Goal: Information Seeking & Learning: Learn about a topic

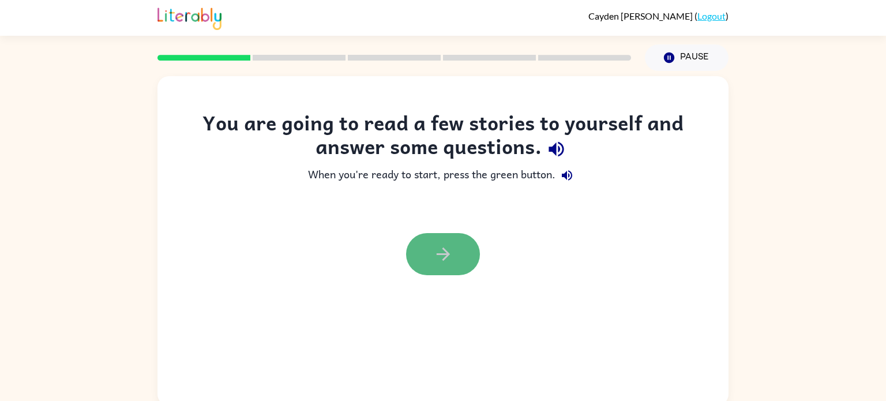
click at [424, 260] on button "button" at bounding box center [443, 254] width 74 height 42
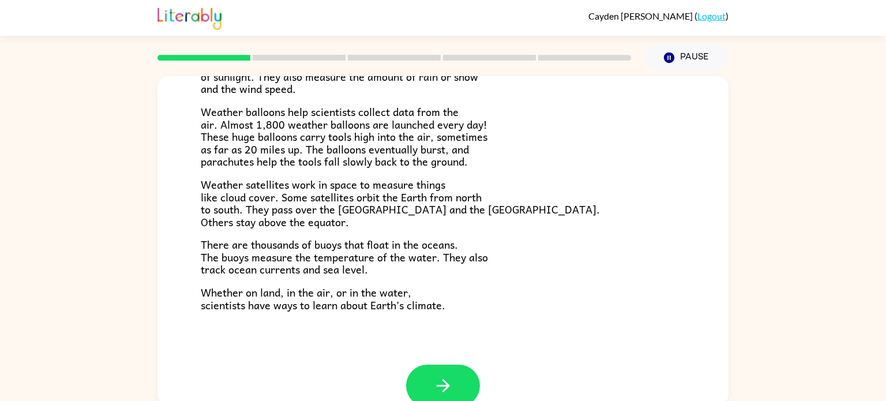
scroll to position [322, 0]
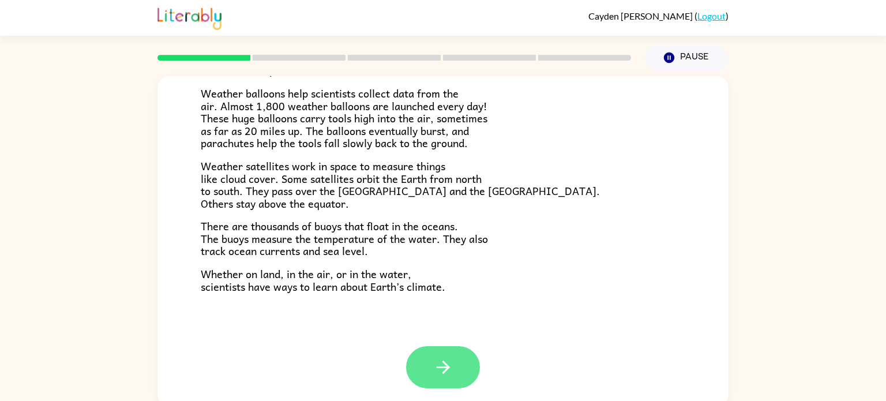
click at [433, 368] on icon "button" at bounding box center [443, 367] width 20 height 20
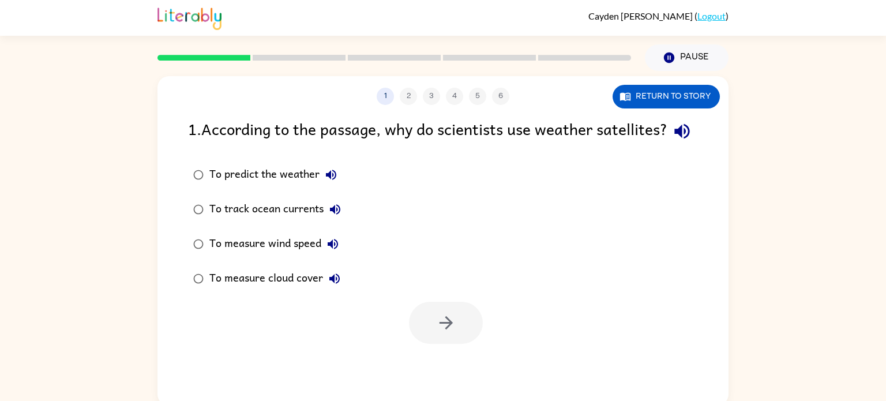
scroll to position [0, 0]
click at [312, 290] on div "To measure cloud cover" at bounding box center [277, 278] width 137 height 23
click at [425, 344] on button "button" at bounding box center [446, 323] width 74 height 42
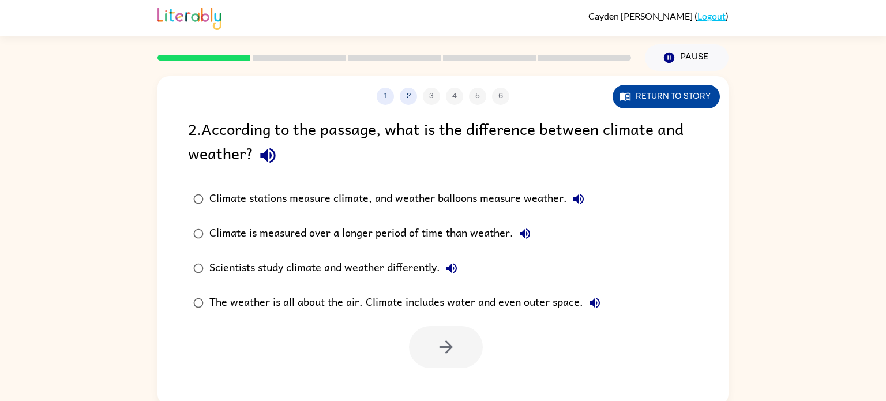
click at [700, 103] on button "Return to story" at bounding box center [665, 97] width 107 height 24
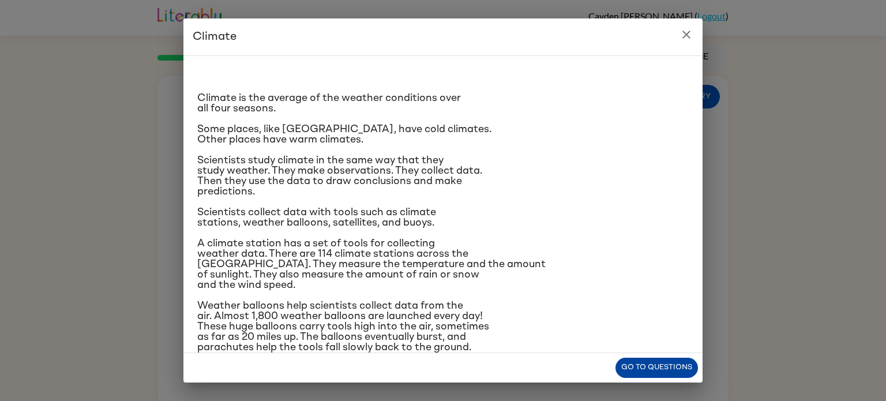
click at [627, 360] on button "Go to questions" at bounding box center [656, 367] width 82 height 20
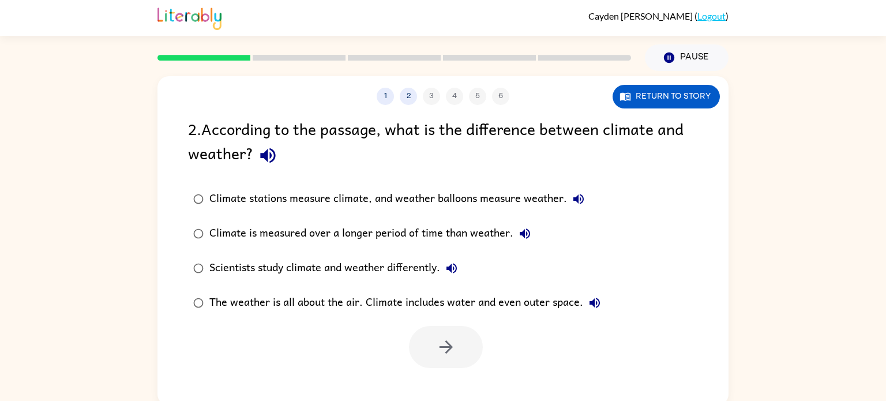
click at [285, 302] on div "The weather is all about the air. Climate includes water and even outer space." at bounding box center [407, 302] width 397 height 23
click at [420, 350] on button "button" at bounding box center [446, 347] width 74 height 42
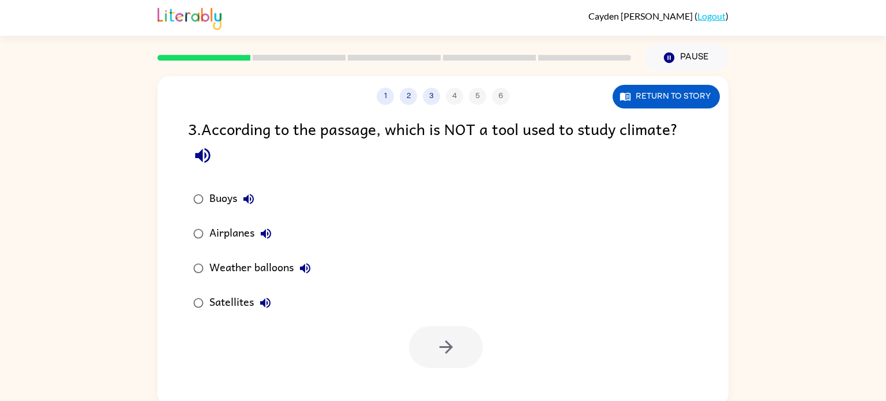
click at [236, 229] on div "Airplanes" at bounding box center [243, 233] width 68 height 23
click at [450, 361] on button "button" at bounding box center [446, 347] width 74 height 42
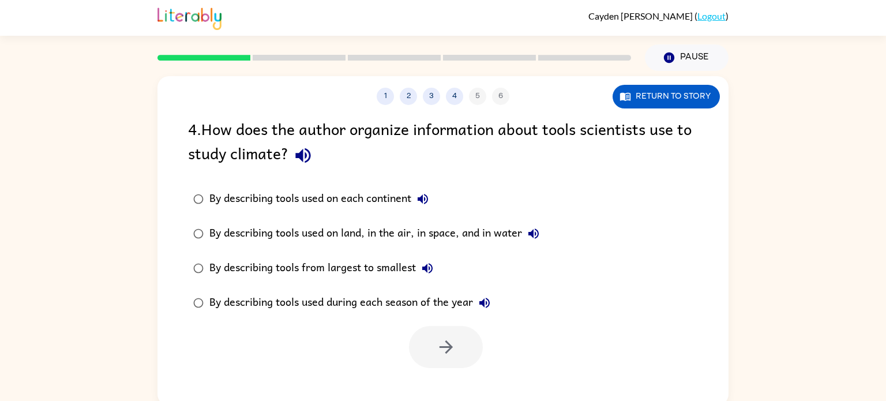
click at [472, 230] on div "By describing tools used on land, in the air, in space, and in water" at bounding box center [377, 233] width 336 height 23
click at [446, 363] on button "button" at bounding box center [446, 347] width 74 height 42
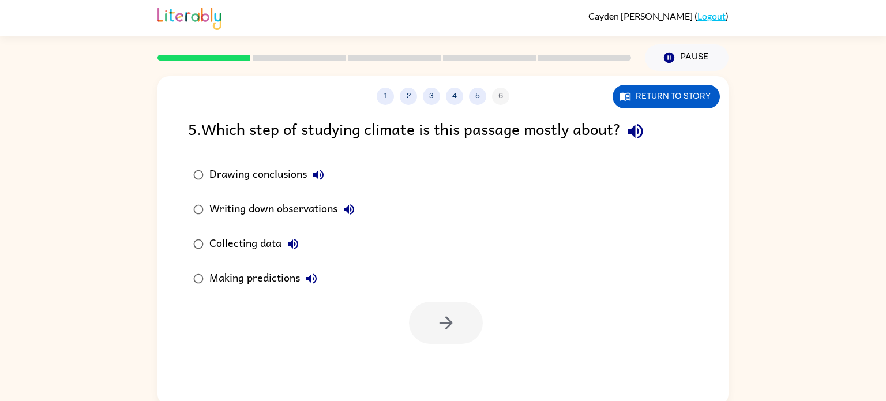
click at [281, 233] on div "Collecting data" at bounding box center [256, 243] width 95 height 23
click at [466, 317] on button "button" at bounding box center [446, 323] width 74 height 42
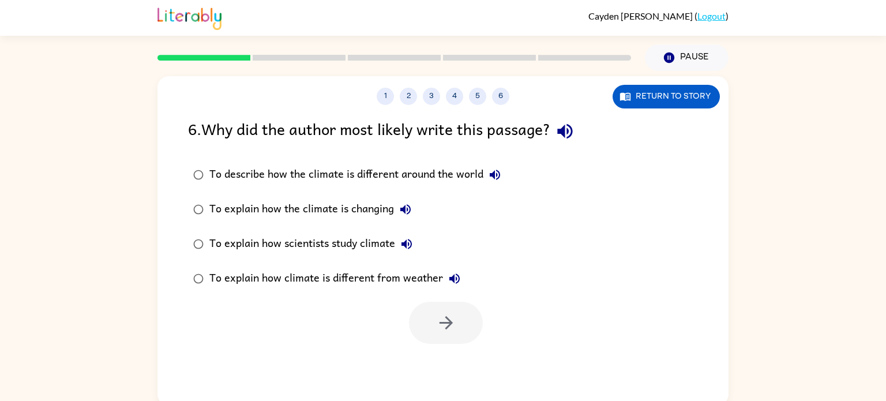
click at [363, 233] on div "To explain how scientists study climate" at bounding box center [313, 243] width 209 height 23
click at [458, 319] on button "button" at bounding box center [446, 323] width 74 height 42
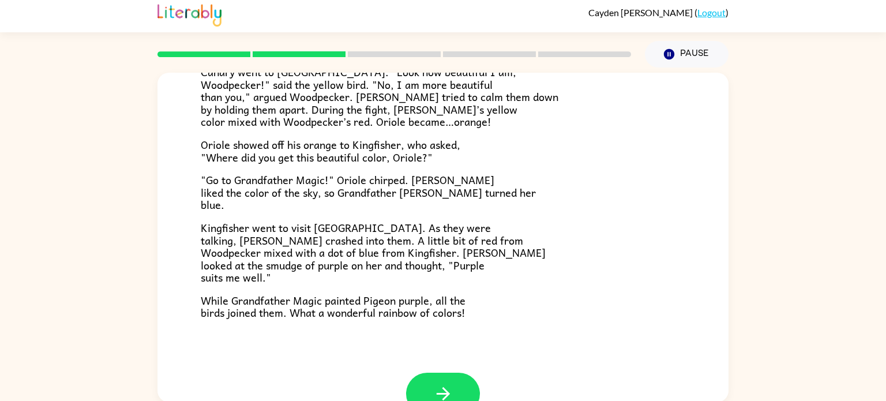
scroll to position [268, 0]
click at [436, 386] on icon "button" at bounding box center [443, 393] width 20 height 20
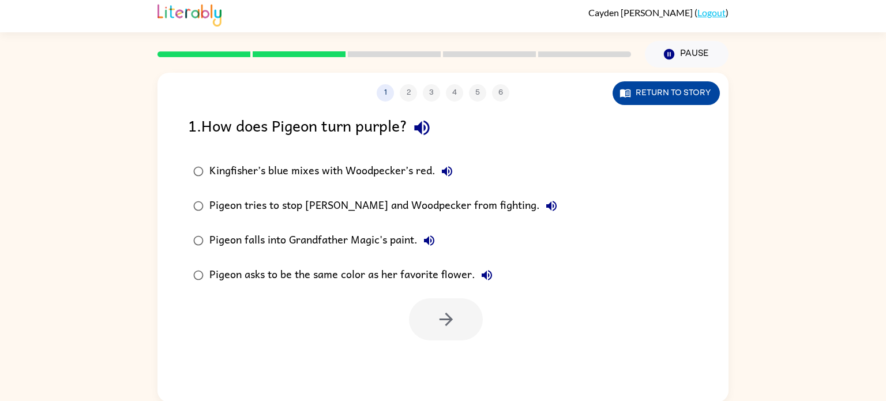
click at [632, 85] on button "Return to story" at bounding box center [665, 93] width 107 height 24
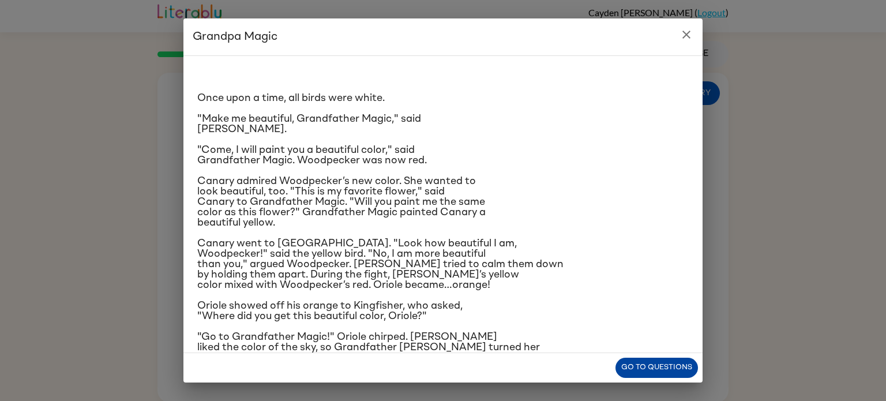
click at [660, 365] on button "Go to questions" at bounding box center [656, 367] width 82 height 20
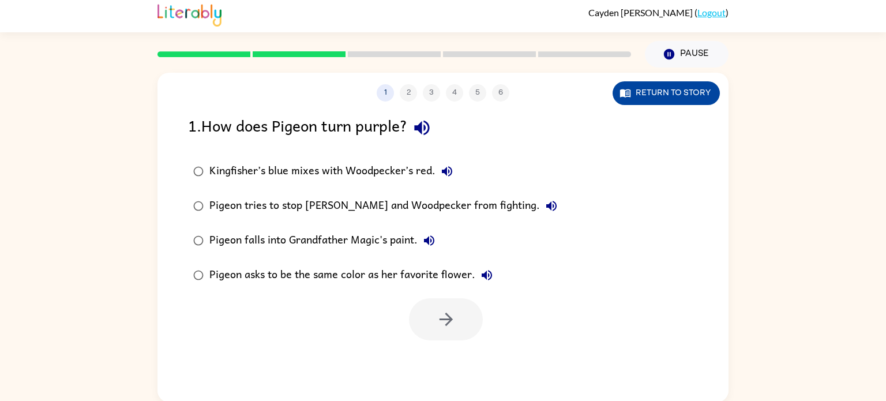
click at [619, 83] on button "Return to story" at bounding box center [665, 93] width 107 height 24
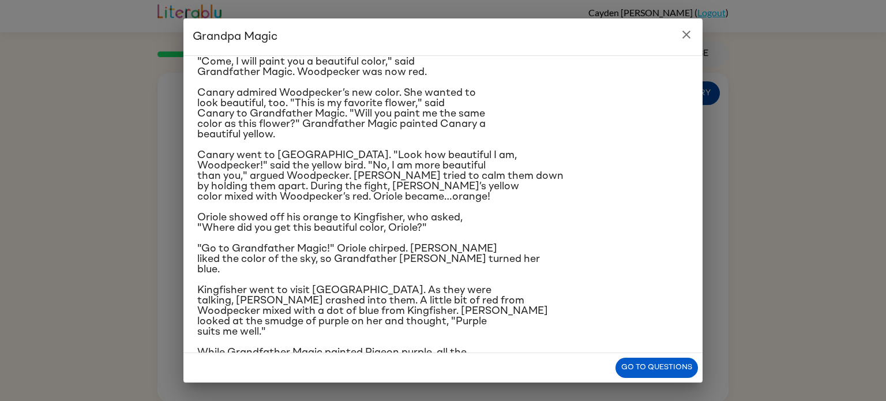
scroll to position [116, 0]
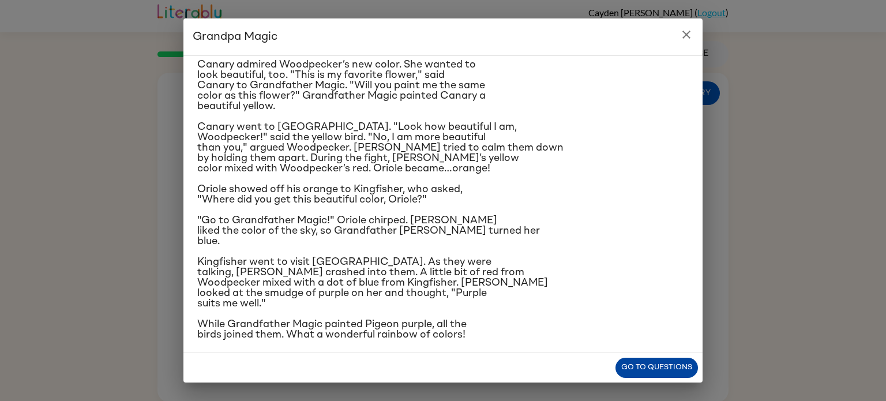
click at [642, 360] on button "Go to questions" at bounding box center [656, 367] width 82 height 20
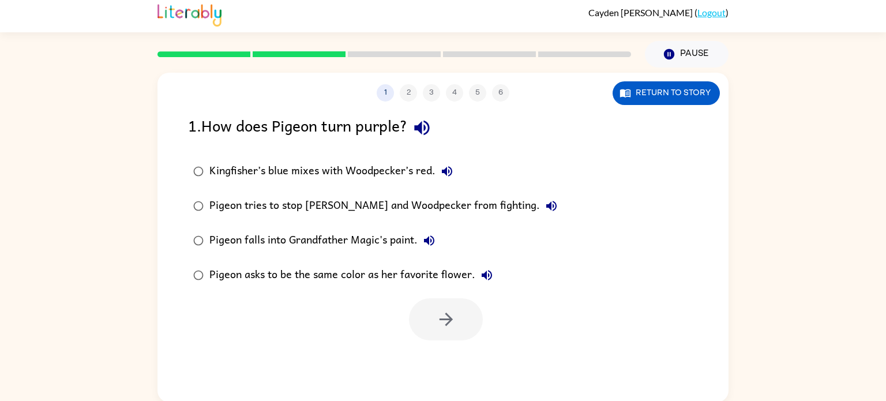
click at [246, 165] on div "Kingfisher’s blue mixes with Woodpecker’s red." at bounding box center [333, 171] width 249 height 23
click at [441, 315] on icon "button" at bounding box center [446, 319] width 20 height 20
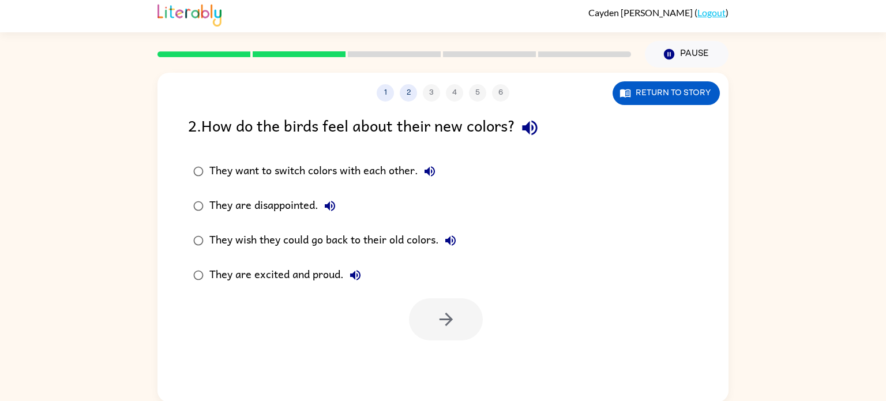
click at [268, 272] on div "They are excited and proud." at bounding box center [287, 274] width 157 height 23
click at [445, 321] on icon "button" at bounding box center [446, 319] width 20 height 20
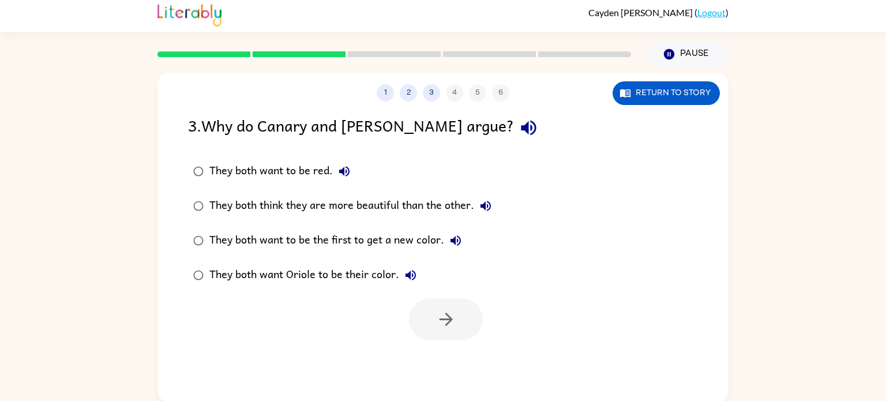
click at [419, 205] on div "They both think they are more beautiful than the other." at bounding box center [353, 205] width 288 height 23
click at [460, 316] on button "button" at bounding box center [446, 319] width 74 height 42
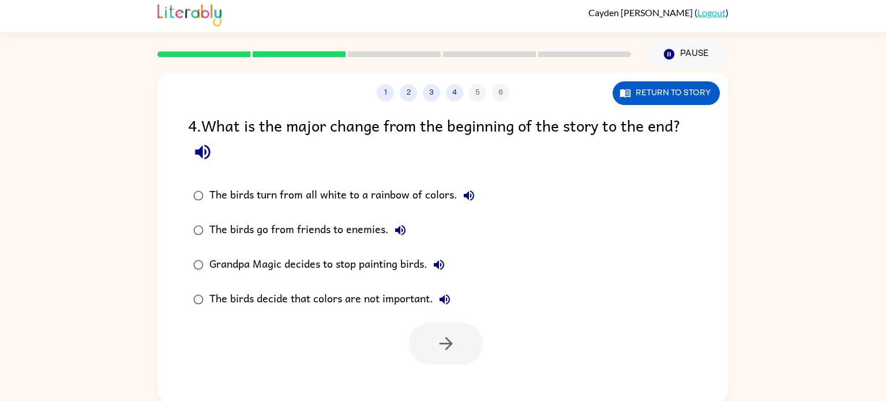
click at [0, 337] on div "1 2 3 4 5 6 Return to story 4 . What is the major change from the beginning of …" at bounding box center [443, 234] width 886 height 334
click at [427, 191] on div "The birds turn from all white to a rainbow of colors." at bounding box center [344, 195] width 271 height 23
click at [457, 349] on button "button" at bounding box center [446, 343] width 74 height 42
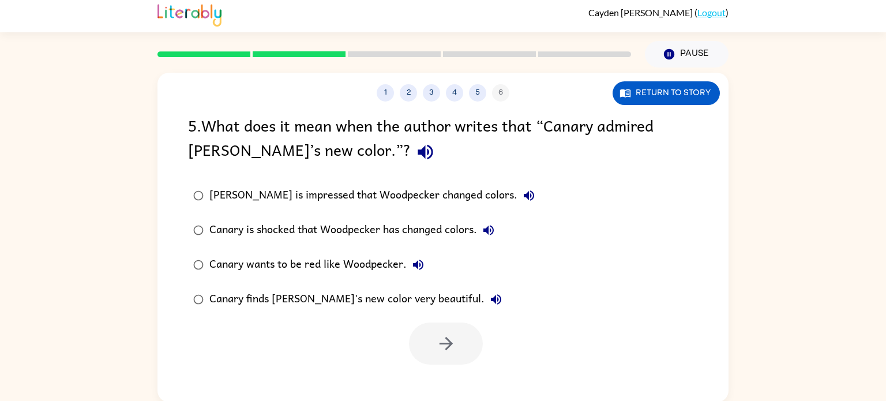
click at [354, 258] on div "Canary wants to be red like Woodpecker." at bounding box center [319, 264] width 220 height 23
click at [442, 345] on icon "button" at bounding box center [446, 343] width 20 height 20
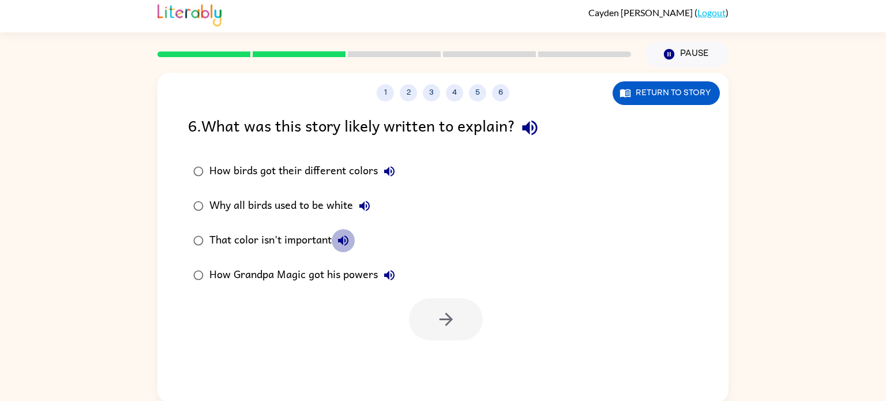
click at [341, 236] on icon "button" at bounding box center [343, 240] width 14 height 14
click at [293, 235] on div "That color isn't important" at bounding box center [281, 240] width 145 height 23
click at [440, 323] on icon "button" at bounding box center [446, 319] width 20 height 20
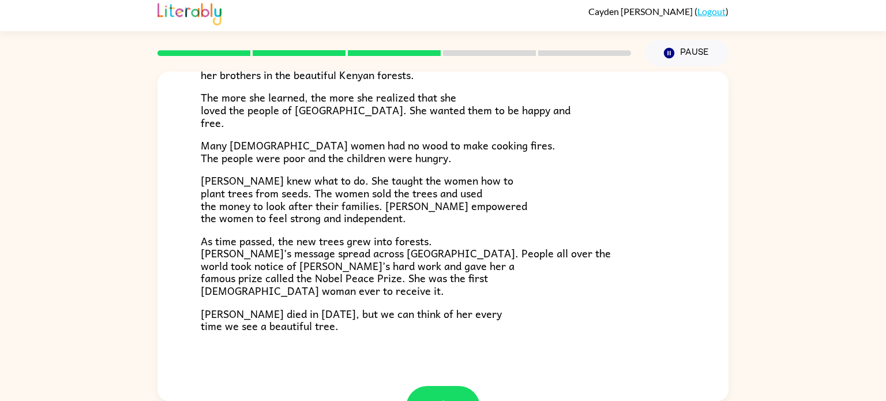
scroll to position [281, 0]
click at [7, 349] on div "A Tiny Seed In a village on the slopes of [GEOGRAPHIC_DATA] in [GEOGRAPHIC_DATA…" at bounding box center [443, 233] width 886 height 334
click at [458, 385] on button "button" at bounding box center [443, 406] width 74 height 42
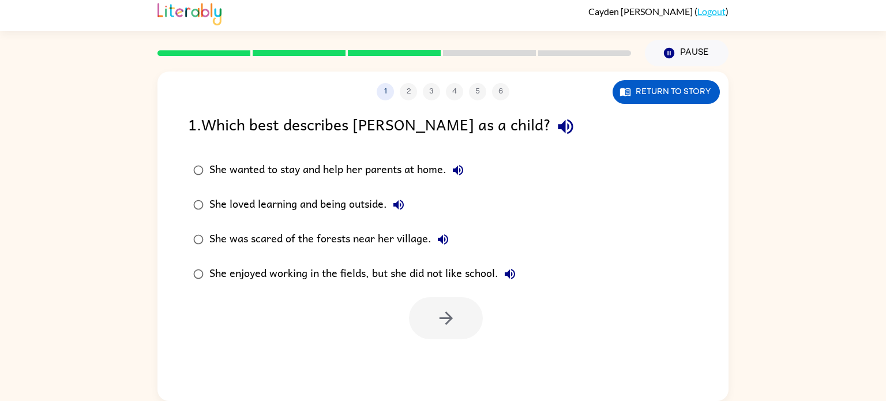
click at [371, 201] on div "She loved learning and being outside." at bounding box center [309, 204] width 201 height 23
click at [427, 309] on button "button" at bounding box center [446, 318] width 74 height 42
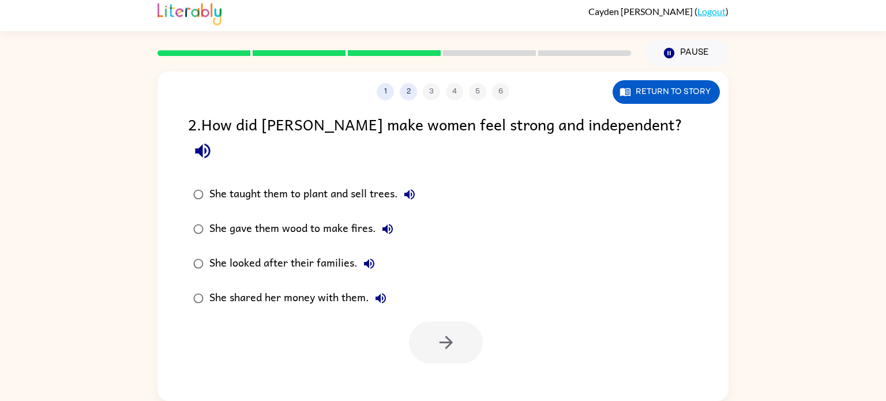
click at [354, 183] on div "She taught them to plant and sell trees." at bounding box center [315, 194] width 212 height 23
click at [438, 332] on icon "button" at bounding box center [446, 342] width 20 height 20
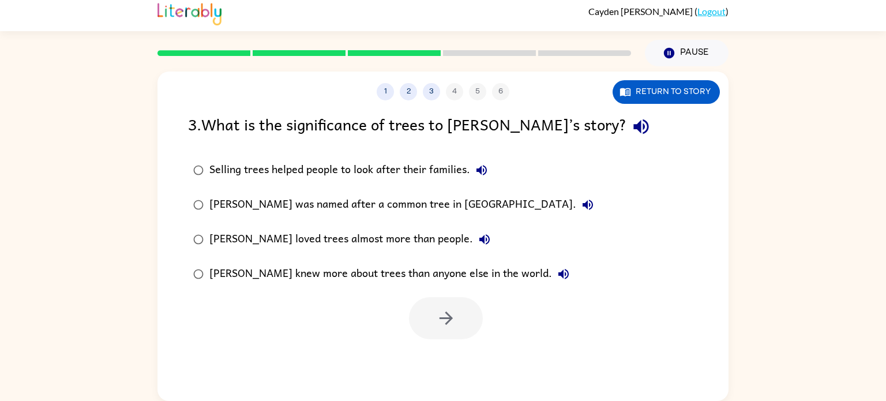
click at [379, 169] on div "Selling trees helped people to look after their families." at bounding box center [351, 170] width 284 height 23
click at [450, 323] on icon "button" at bounding box center [446, 318] width 20 height 20
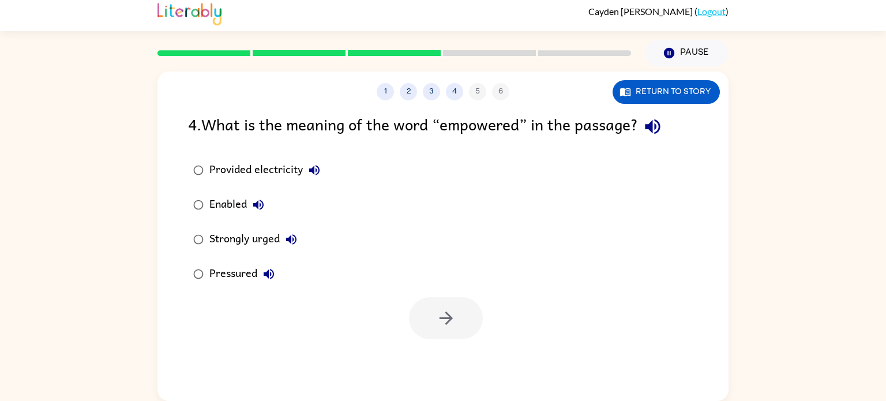
click at [241, 204] on div "Enabled" at bounding box center [239, 204] width 61 height 23
click at [434, 318] on button "button" at bounding box center [446, 318] width 74 height 42
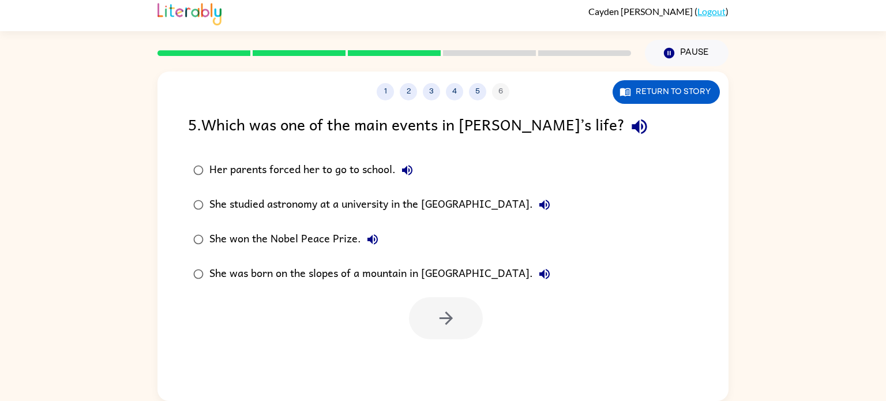
click at [270, 236] on div "She won the Nobel Peace Prize." at bounding box center [296, 239] width 175 height 23
click at [451, 327] on icon "button" at bounding box center [446, 318] width 20 height 20
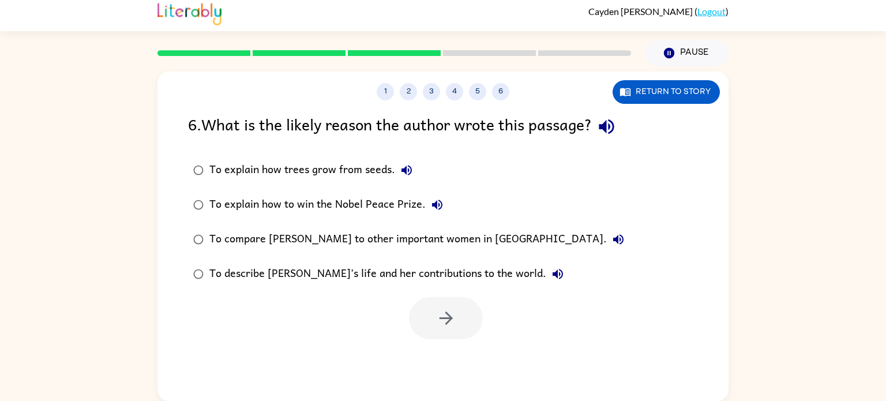
click at [406, 270] on div "To describe [PERSON_NAME]’s life and her contributions to the world." at bounding box center [389, 273] width 360 height 23
click at [455, 305] on button "button" at bounding box center [446, 318] width 74 height 42
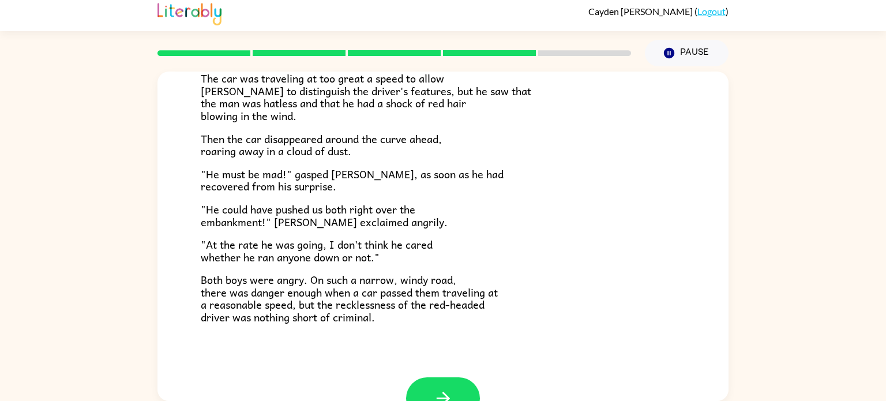
scroll to position [320, 0]
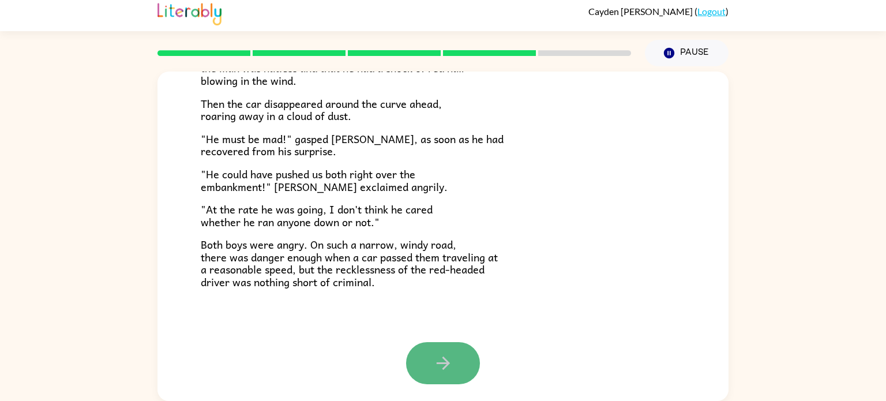
click at [430, 367] on button "button" at bounding box center [443, 363] width 74 height 42
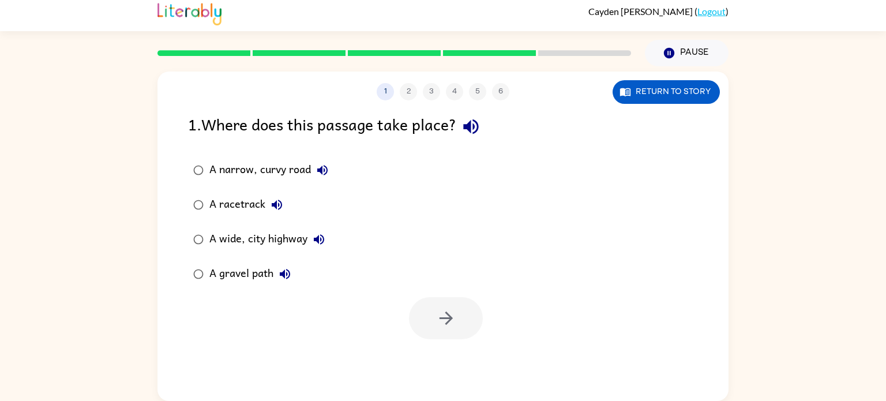
click at [245, 270] on div "A gravel path" at bounding box center [252, 273] width 87 height 23
click at [449, 314] on icon "button" at bounding box center [445, 317] width 13 height 13
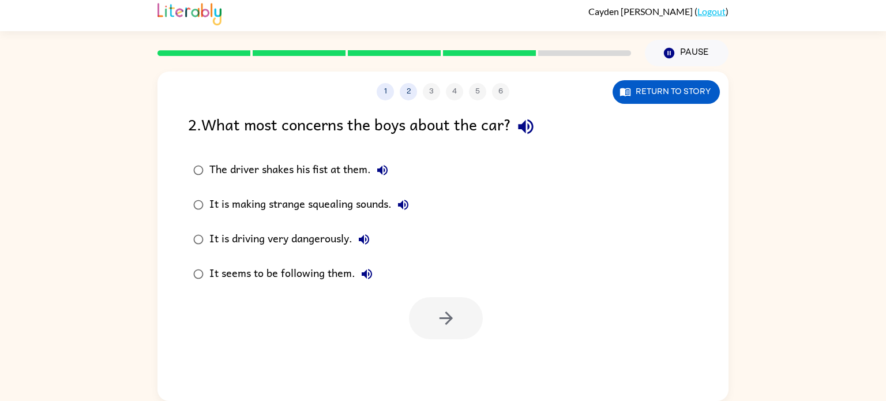
click at [312, 233] on div "It is driving very dangerously." at bounding box center [292, 239] width 166 height 23
click at [427, 311] on button "button" at bounding box center [446, 318] width 74 height 42
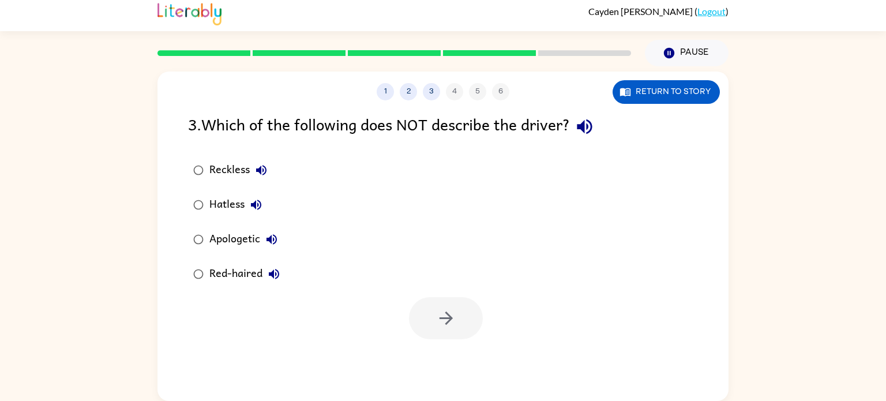
click at [235, 235] on div "Apologetic" at bounding box center [246, 239] width 74 height 23
click at [465, 315] on button "button" at bounding box center [446, 318] width 74 height 42
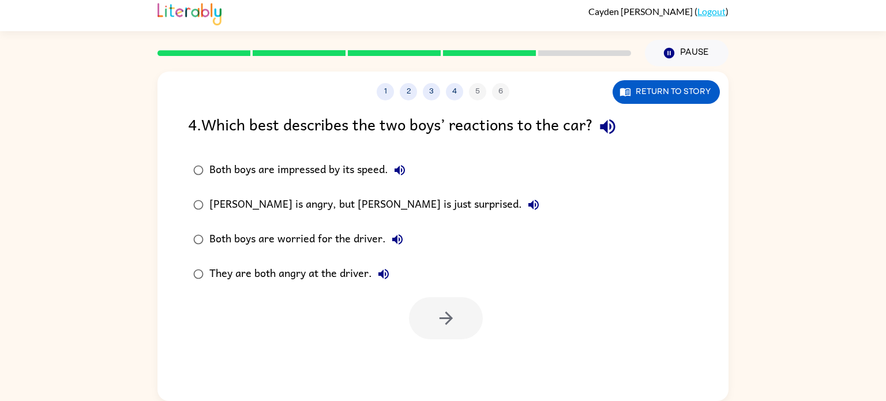
click at [348, 276] on div "They are both angry at the driver." at bounding box center [302, 273] width 186 height 23
click at [432, 317] on button "button" at bounding box center [446, 318] width 74 height 42
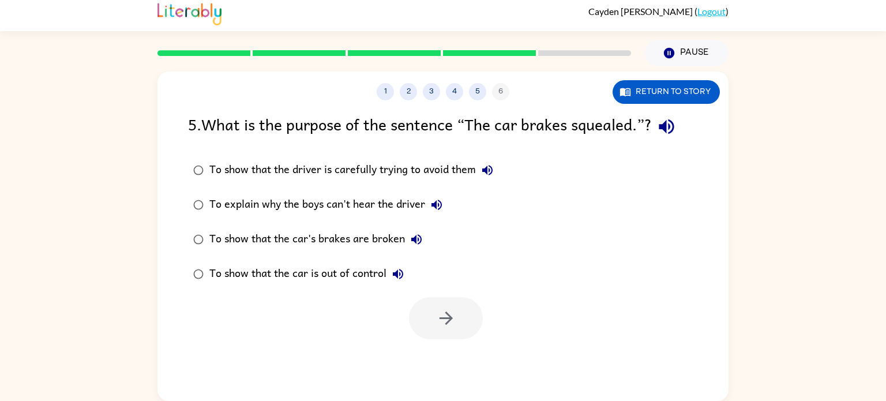
click at [673, 123] on icon "button" at bounding box center [666, 126] width 20 height 20
click at [496, 162] on button "To show that the driver is carefully trying to avoid them" at bounding box center [487, 170] width 23 height 23
click at [487, 189] on label "To explain why the boys can't hear the driver" at bounding box center [343, 204] width 323 height 35
click at [499, 168] on button "To show that the driver is carefully trying to avoid them" at bounding box center [487, 170] width 23 height 23
click at [500, 191] on label "To explain why the boys can't hear the driver" at bounding box center [343, 204] width 323 height 35
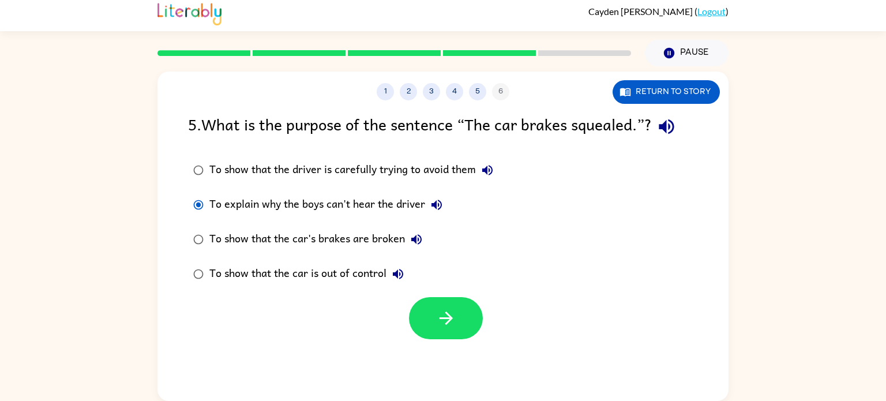
click at [487, 190] on label "To explain why the boys can't hear the driver" at bounding box center [343, 204] width 323 height 35
click at [486, 179] on button "To show that the driver is carefully trying to avoid them" at bounding box center [487, 170] width 23 height 23
click at [487, 170] on icon "button" at bounding box center [487, 170] width 10 height 10
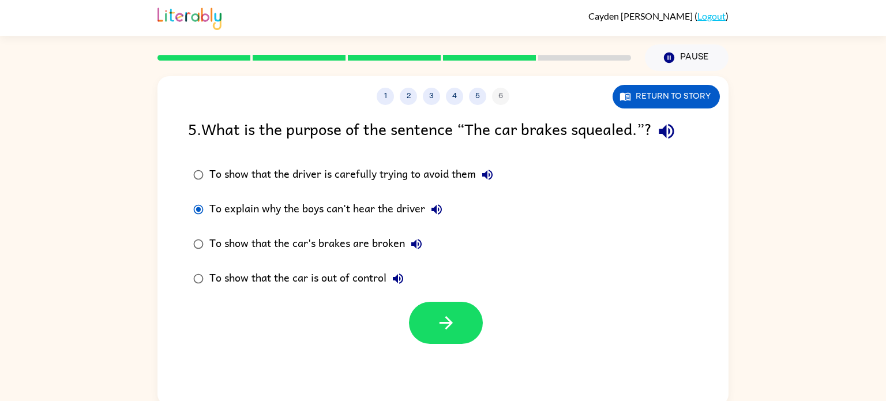
click at [207, 223] on label "To explain why the boys can't hear the driver" at bounding box center [343, 209] width 323 height 35
click at [286, 275] on div "To show that the car is out of control" at bounding box center [309, 278] width 200 height 23
click at [440, 319] on icon "button" at bounding box center [446, 322] width 20 height 20
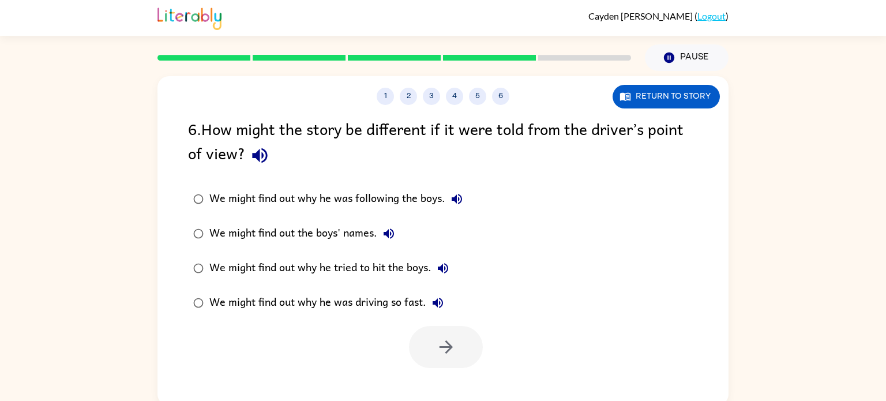
click at [340, 313] on div "We might find out why he was driving so fast." at bounding box center [329, 302] width 240 height 23
click at [454, 348] on icon "button" at bounding box center [446, 347] width 20 height 20
